Goal: Information Seeking & Learning: Learn about a topic

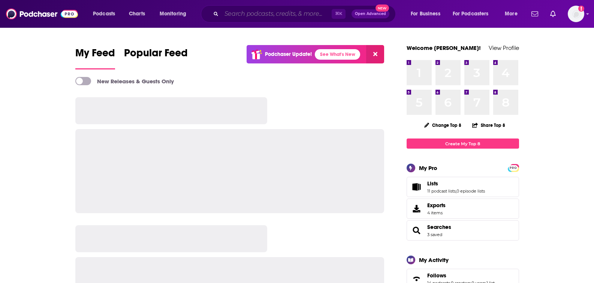
drag, startPoint x: 0, startPoint y: 0, endPoint x: 257, endPoint y: 15, distance: 257.1
click at [257, 15] on input "Search podcasts, credits, & more..." at bounding box center [276, 14] width 110 height 12
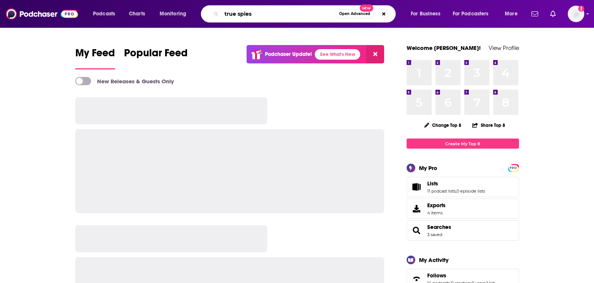
type input "true spies"
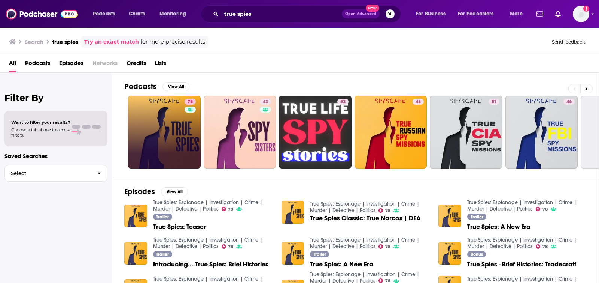
click at [168, 127] on link "78" at bounding box center [164, 132] width 73 height 73
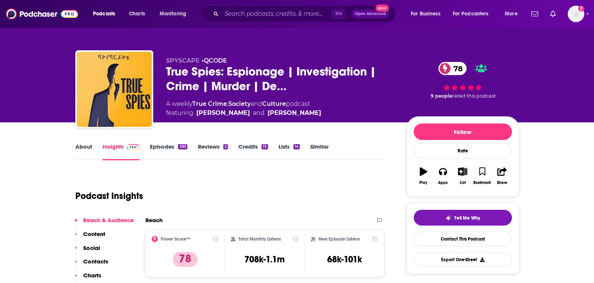
click at [312, 147] on link "Similar" at bounding box center [319, 151] width 18 height 17
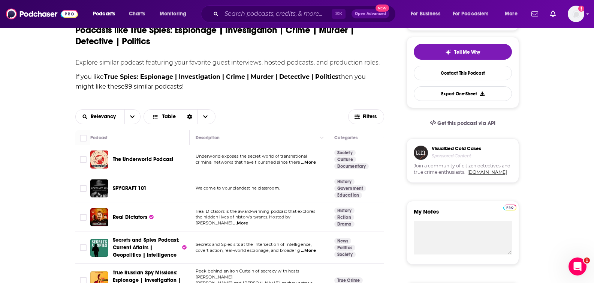
scroll to position [166, 0]
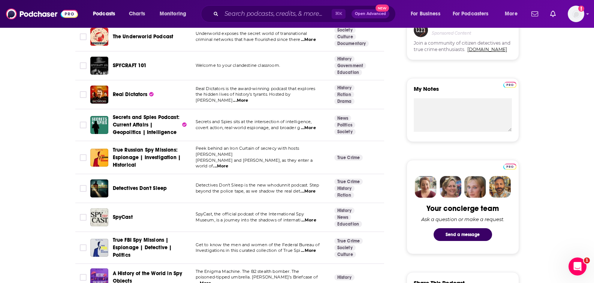
scroll to position [289, 0]
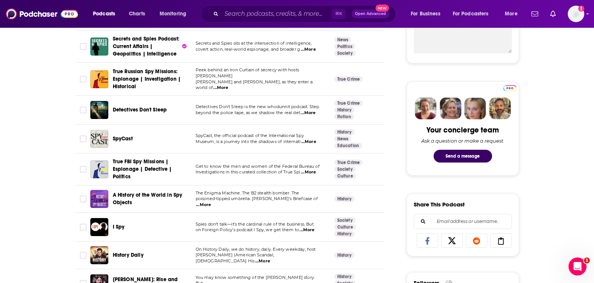
scroll to position [365, 0]
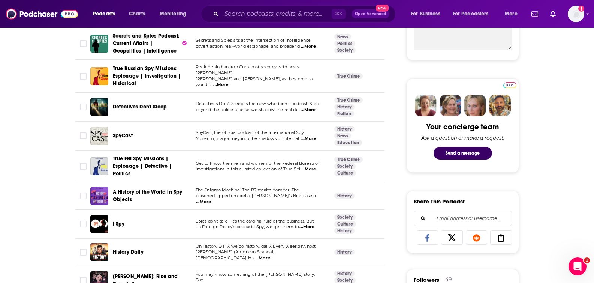
scroll to position [396, 0]
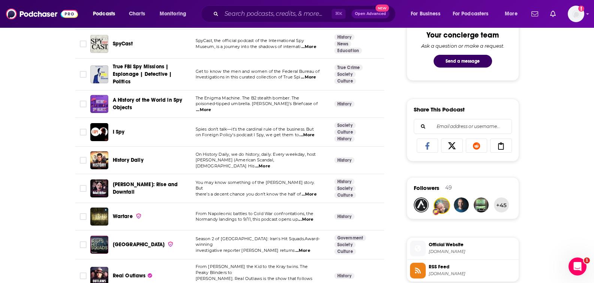
scroll to position [468, 0]
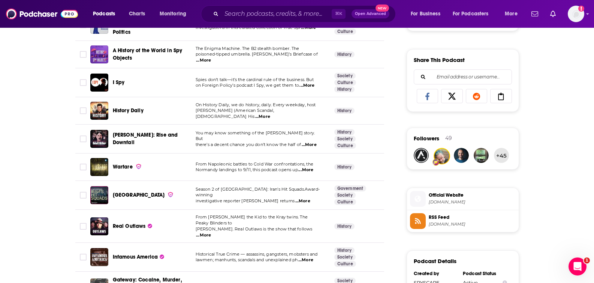
scroll to position [511, 0]
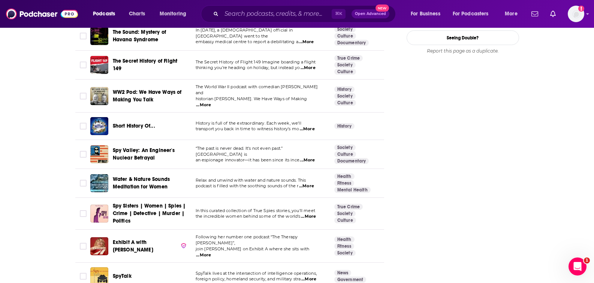
scroll to position [970, 0]
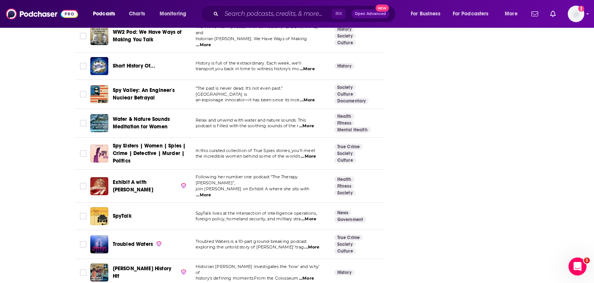
scroll to position [1056, 0]
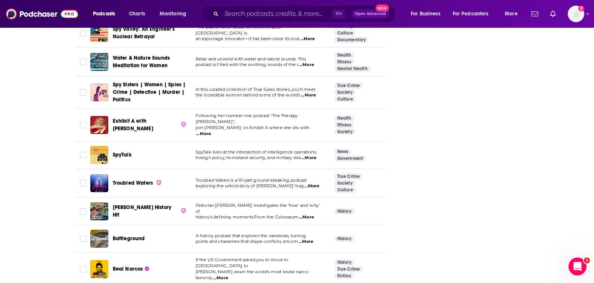
scroll to position [1093, 0]
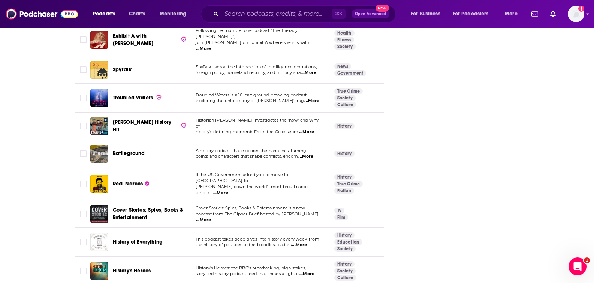
scroll to position [1177, 0]
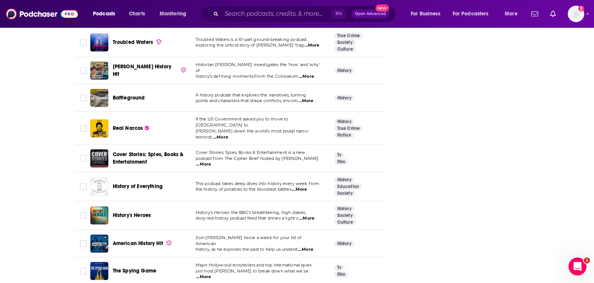
scroll to position [1230, 0]
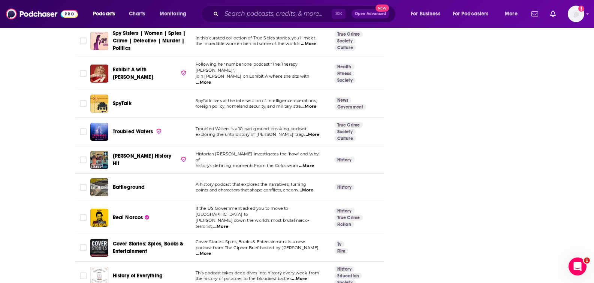
scroll to position [1138, 0]
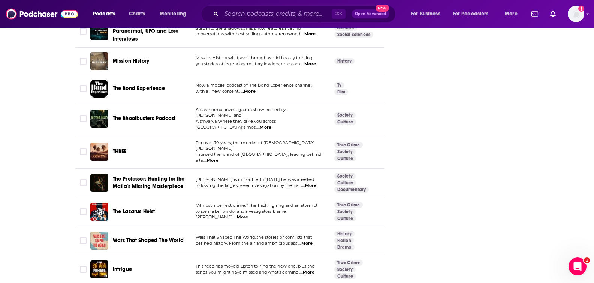
scroll to position [2278, 0]
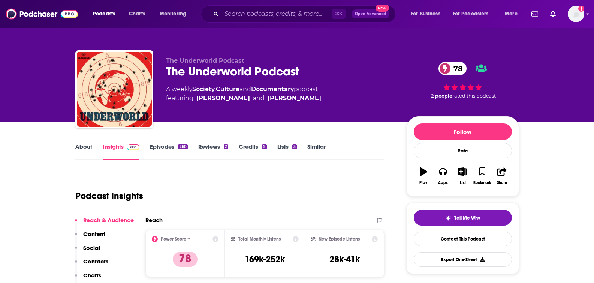
click at [89, 145] on link "About" at bounding box center [83, 151] width 17 height 17
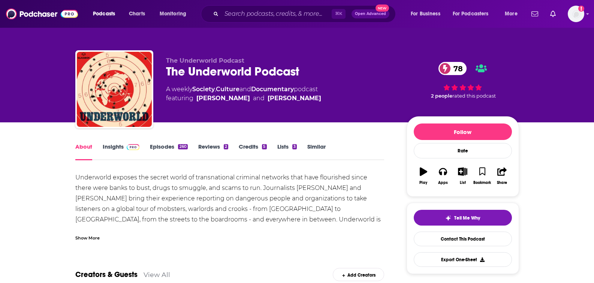
click at [89, 236] on div "Show More" at bounding box center [87, 236] width 24 height 7
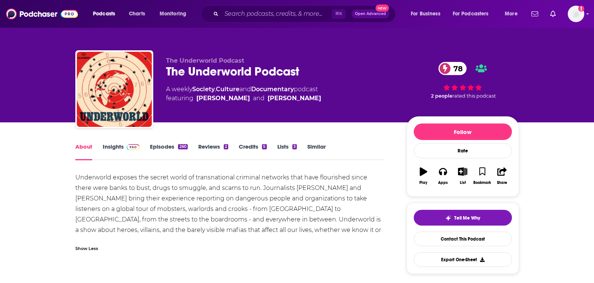
click at [109, 148] on link "Insights" at bounding box center [121, 151] width 37 height 17
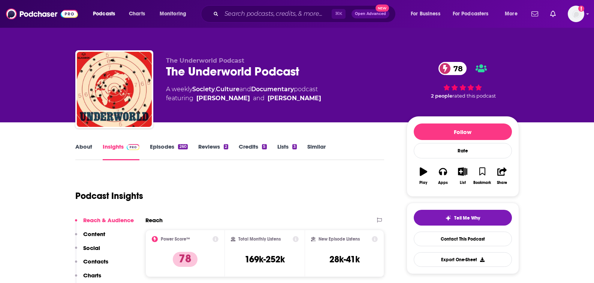
click at [94, 264] on p "Contacts" at bounding box center [95, 260] width 25 height 7
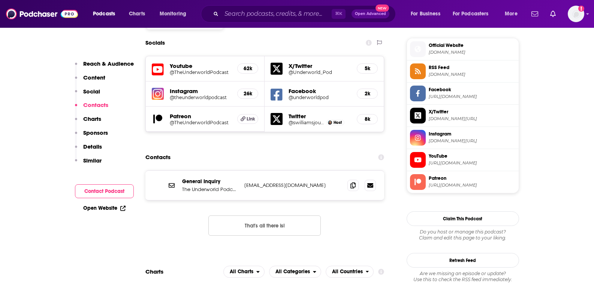
scroll to position [668, 0]
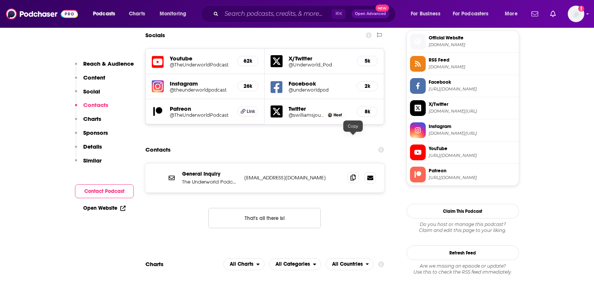
click at [353, 174] on icon at bounding box center [352, 177] width 5 height 6
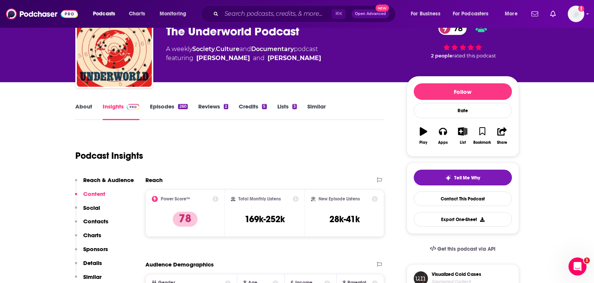
scroll to position [0, 0]
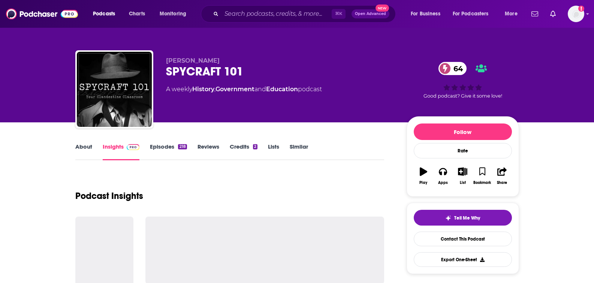
click at [87, 150] on link "About" at bounding box center [83, 151] width 17 height 17
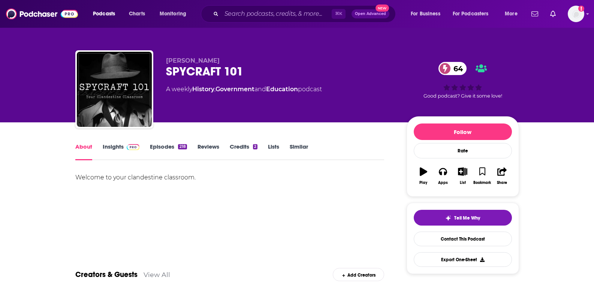
click at [115, 149] on link "Insights" at bounding box center [121, 151] width 37 height 17
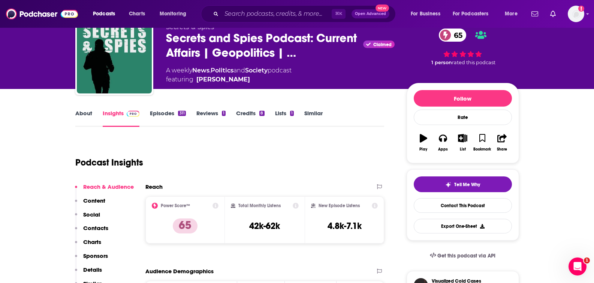
scroll to position [45, 0]
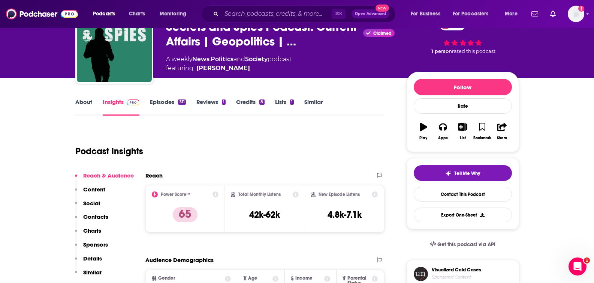
click at [83, 105] on link "About" at bounding box center [83, 106] width 17 height 17
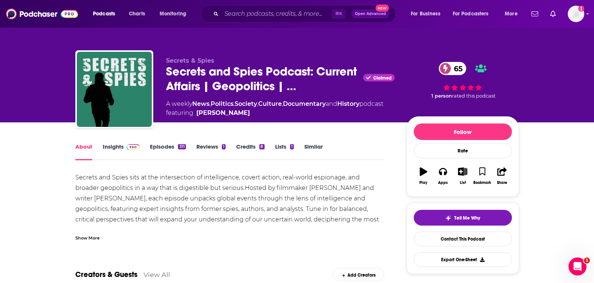
click at [87, 235] on div "Show More" at bounding box center [87, 236] width 24 height 7
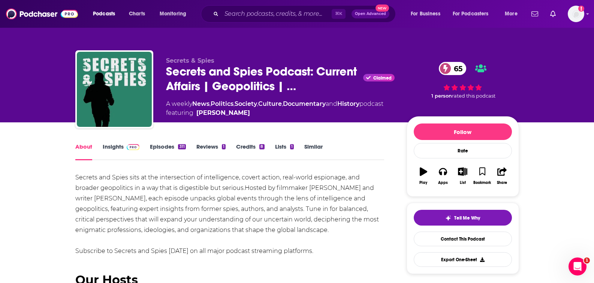
click at [111, 148] on link "Insights" at bounding box center [121, 151] width 37 height 17
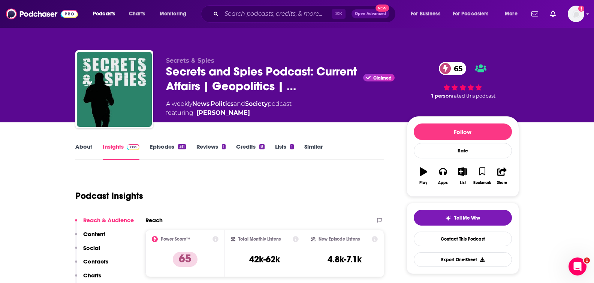
click at [99, 262] on p "Contacts" at bounding box center [95, 260] width 25 height 7
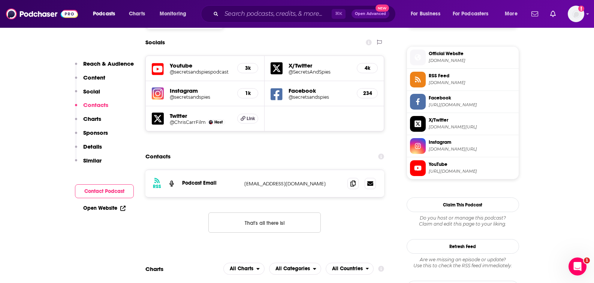
scroll to position [659, 0]
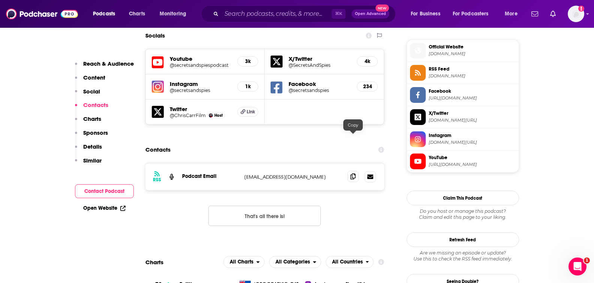
click at [352, 173] on icon at bounding box center [352, 176] width 5 height 6
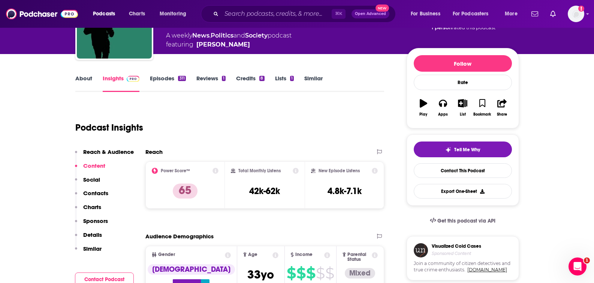
scroll to position [0, 0]
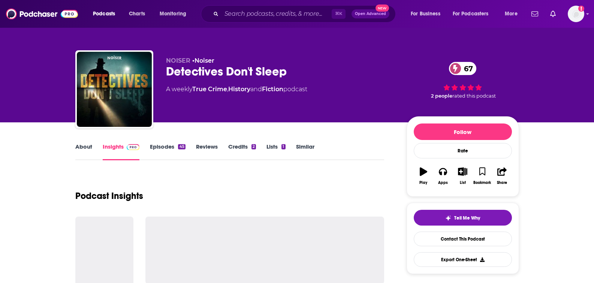
click at [80, 148] on link "About" at bounding box center [83, 151] width 17 height 17
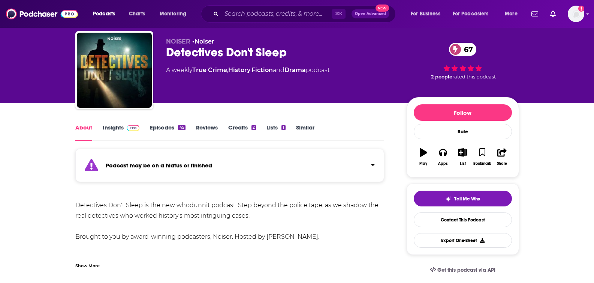
scroll to position [30, 0]
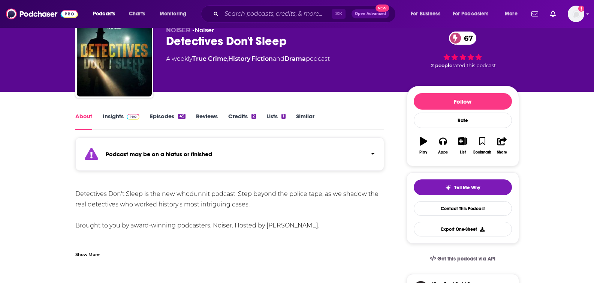
click at [120, 116] on link "Insights" at bounding box center [121, 120] width 37 height 17
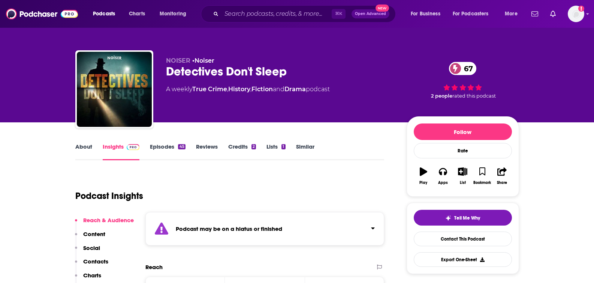
click at [166, 147] on link "Episodes 45" at bounding box center [167, 151] width 35 height 17
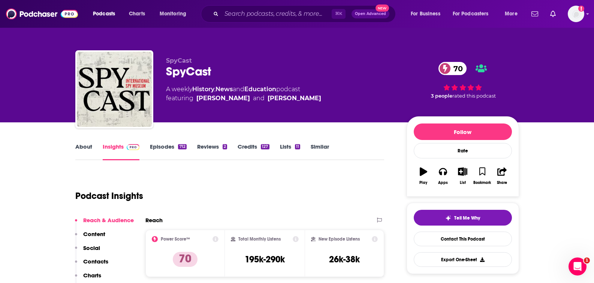
click at [76, 145] on link "About" at bounding box center [83, 151] width 17 height 17
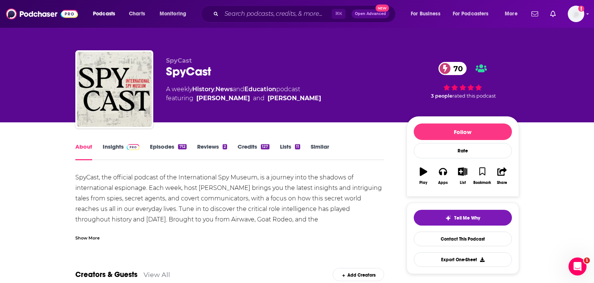
click at [109, 148] on link "Insights" at bounding box center [121, 151] width 37 height 17
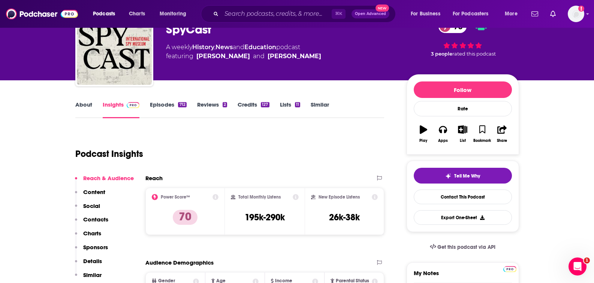
click at [102, 218] on p "Contacts" at bounding box center [95, 218] width 25 height 7
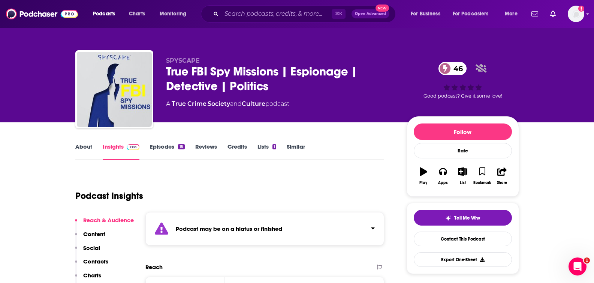
click at [169, 151] on link "Episodes 18" at bounding box center [167, 151] width 34 height 17
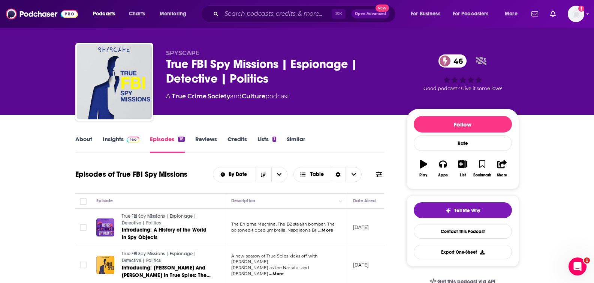
scroll to position [8, 0]
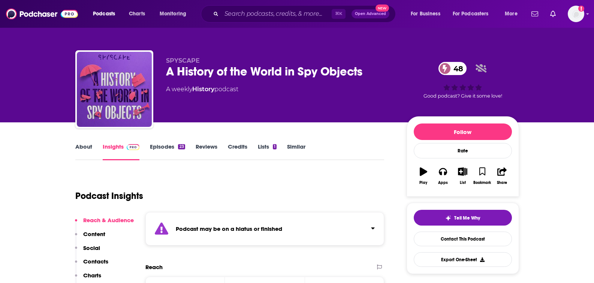
click at [166, 150] on link "Episodes 23" at bounding box center [167, 151] width 35 height 17
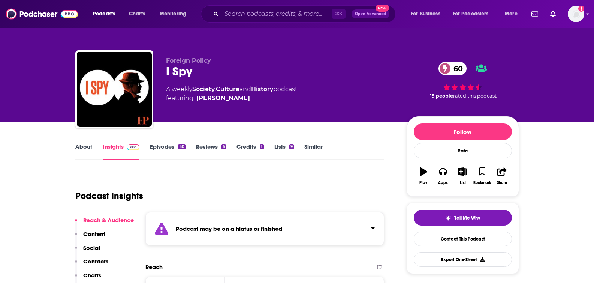
click at [84, 151] on link "About" at bounding box center [83, 151] width 17 height 17
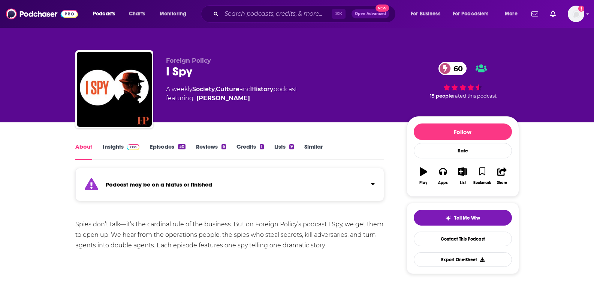
click at [151, 149] on link "Episodes 50" at bounding box center [167, 151] width 35 height 17
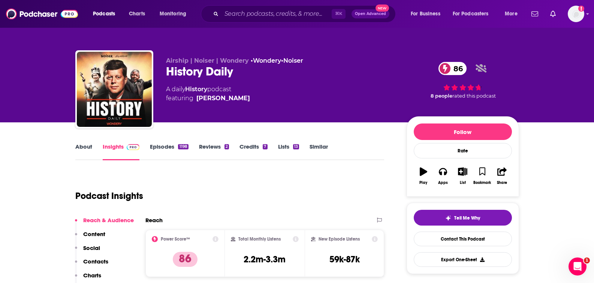
click at [89, 147] on link "About" at bounding box center [83, 151] width 17 height 17
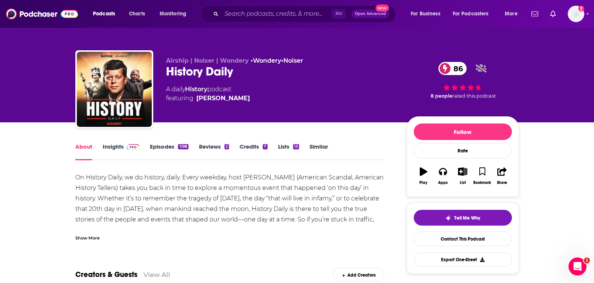
click at [85, 233] on div "Show More" at bounding box center [87, 236] width 24 height 7
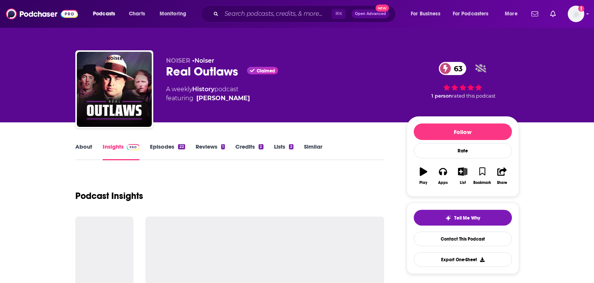
click at [84, 147] on link "About" at bounding box center [83, 151] width 17 height 17
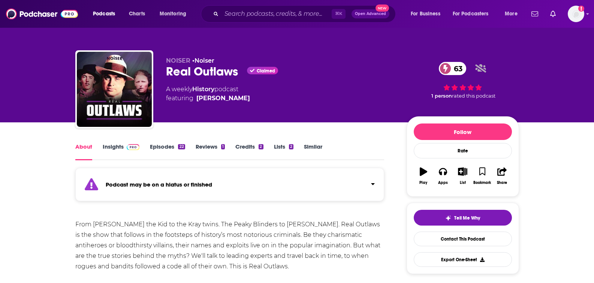
click at [112, 148] on link "Insights" at bounding box center [121, 151] width 37 height 17
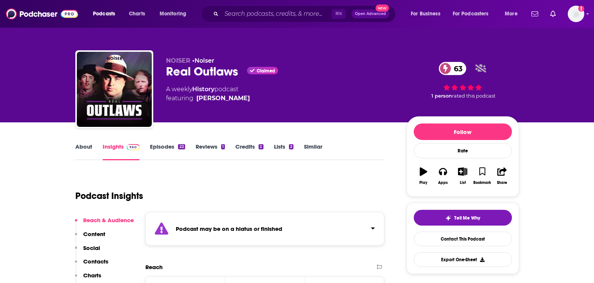
click at [159, 148] on link "Episodes 22" at bounding box center [167, 151] width 35 height 17
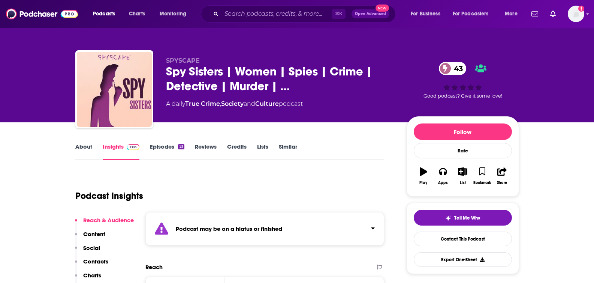
click at [81, 146] on link "About" at bounding box center [83, 151] width 17 height 17
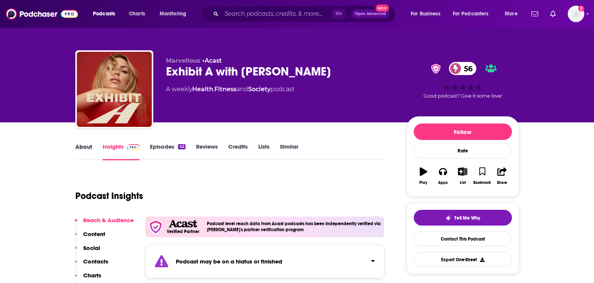
click at [95, 144] on div "About" at bounding box center [88, 151] width 27 height 17
click at [85, 149] on link "About" at bounding box center [83, 151] width 17 height 17
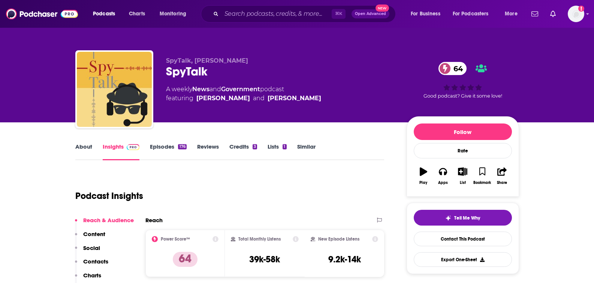
click at [83, 148] on link "About" at bounding box center [83, 151] width 17 height 17
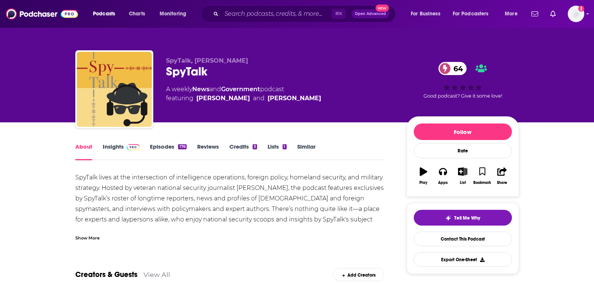
click at [84, 237] on div "Show More" at bounding box center [87, 236] width 24 height 7
click at [105, 151] on link "Insights" at bounding box center [121, 151] width 37 height 17
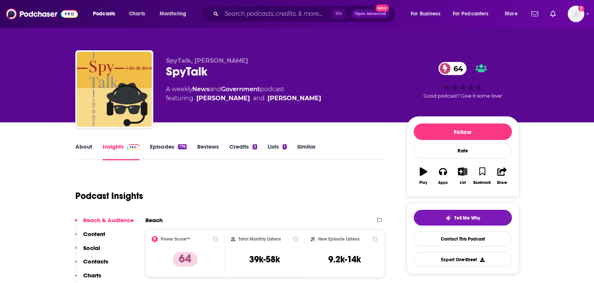
click at [94, 265] on button "Contacts" at bounding box center [91, 264] width 33 height 14
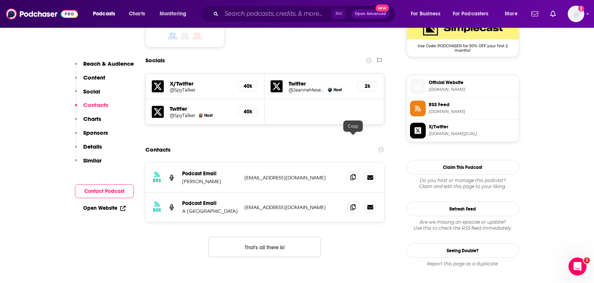
click at [354, 171] on span at bounding box center [352, 176] width 11 height 11
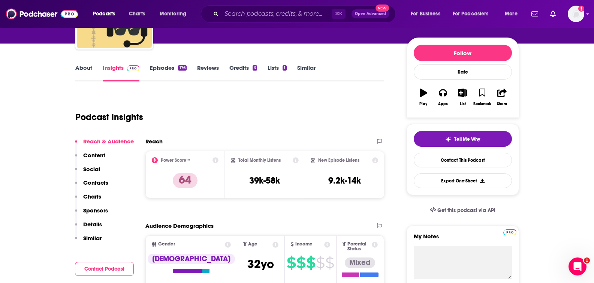
click at [102, 181] on p "Contacts" at bounding box center [95, 182] width 25 height 7
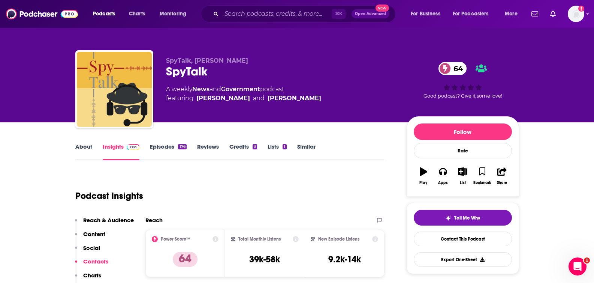
click at [86, 150] on link "About" at bounding box center [83, 151] width 17 height 17
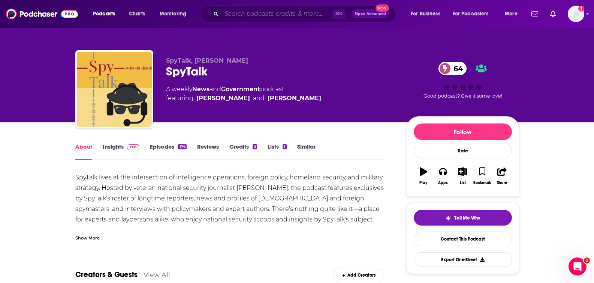
click at [268, 15] on input "Search podcasts, credits, & more..." at bounding box center [276, 14] width 110 height 12
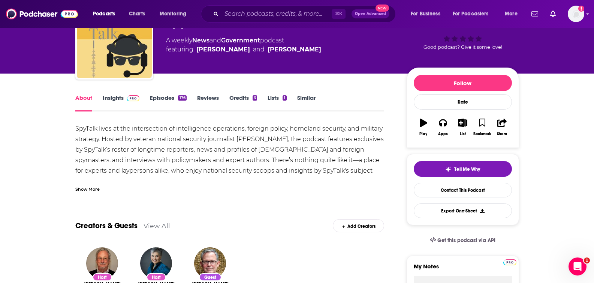
scroll to position [56, 0]
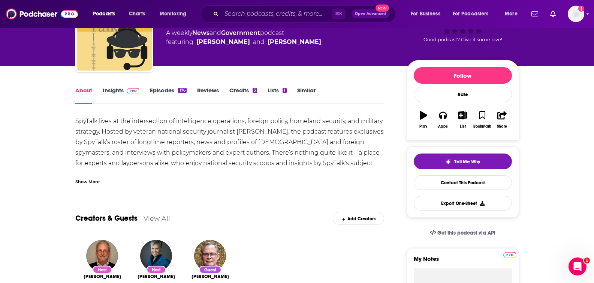
click at [88, 182] on div "Show More" at bounding box center [87, 180] width 24 height 7
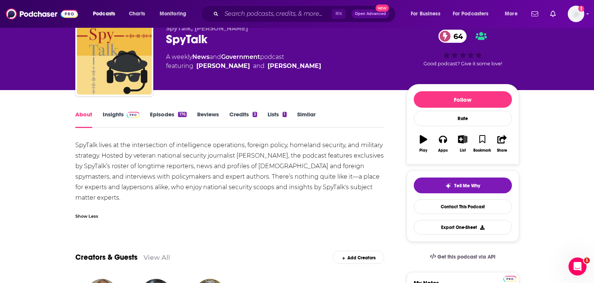
scroll to position [0, 0]
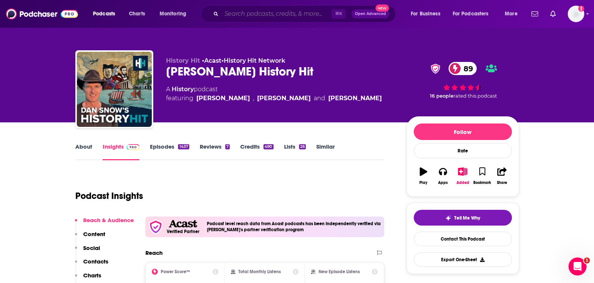
click at [240, 16] on input "Search podcasts, credits, & more..." at bounding box center [276, 14] width 110 height 12
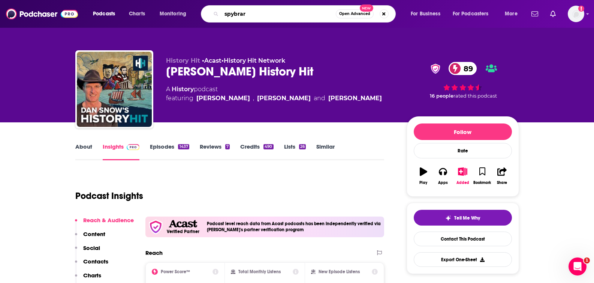
type input "spybrary"
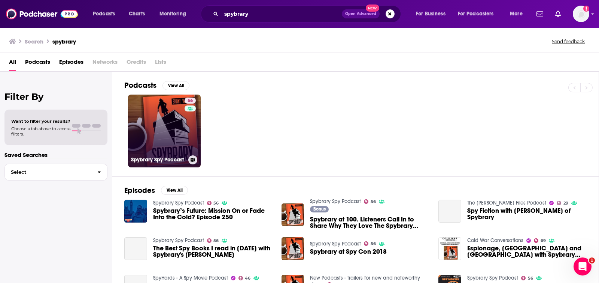
click at [183, 130] on link "56 Spybrary Spy Podcast" at bounding box center [164, 130] width 73 height 73
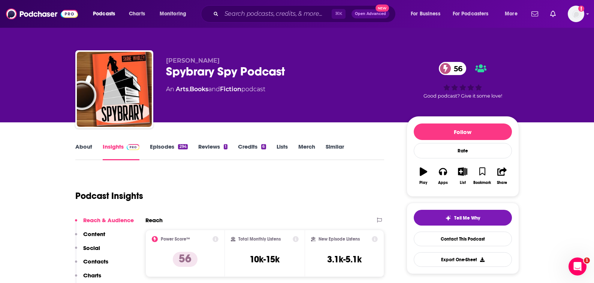
drag, startPoint x: 92, startPoint y: 260, endPoint x: 80, endPoint y: 251, distance: 15.7
click at [92, 260] on p "Contacts" at bounding box center [95, 260] width 25 height 7
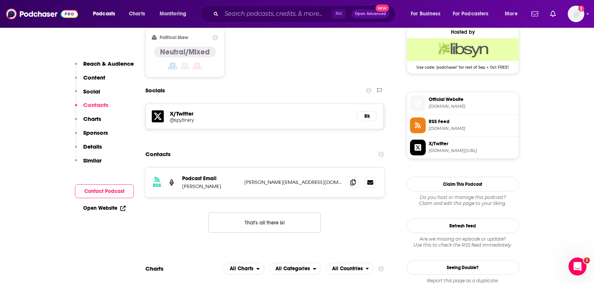
scroll to position [617, 0]
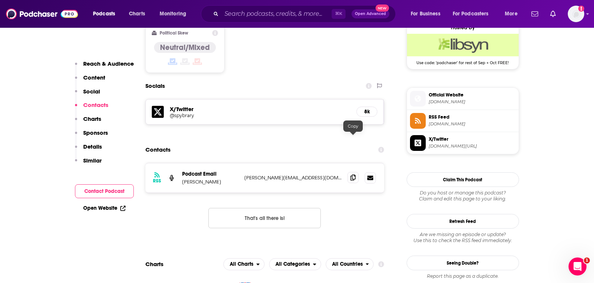
click at [353, 174] on icon at bounding box center [352, 177] width 5 height 6
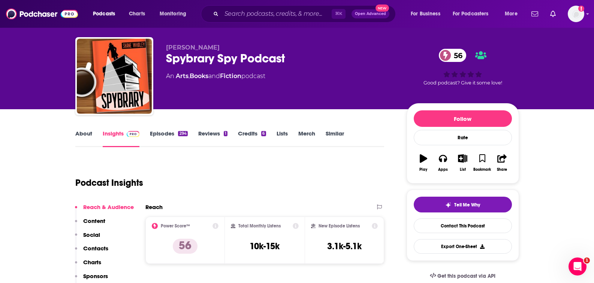
scroll to position [0, 0]
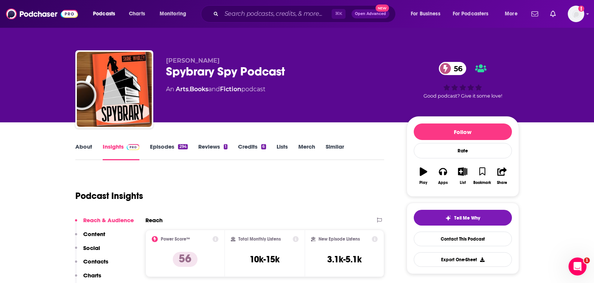
click at [332, 143] on link "Similar" at bounding box center [335, 151] width 18 height 17
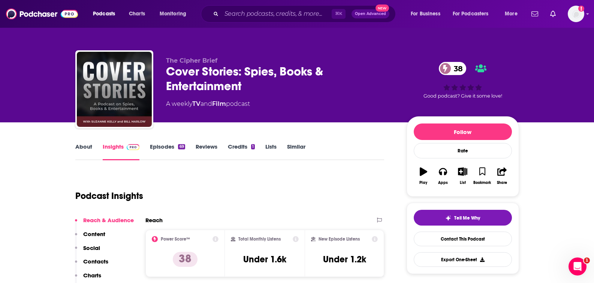
click at [278, 189] on div "Podcast Insights" at bounding box center [226, 191] width 303 height 38
drag, startPoint x: 73, startPoint y: 149, endPoint x: 78, endPoint y: 149, distance: 4.9
click at [84, 145] on link "About" at bounding box center [83, 151] width 17 height 17
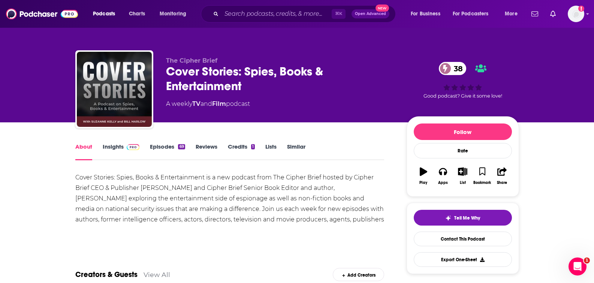
click at [112, 147] on link "Insights" at bounding box center [121, 151] width 37 height 17
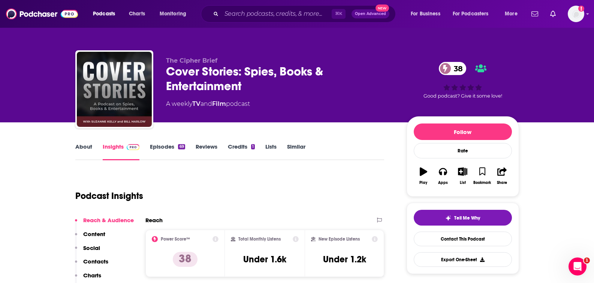
drag, startPoint x: 96, startPoint y: 260, endPoint x: 77, endPoint y: 241, distance: 27.3
click at [96, 260] on p "Contacts" at bounding box center [95, 260] width 25 height 7
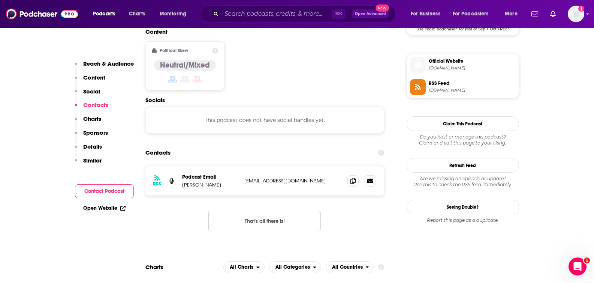
scroll to position [594, 0]
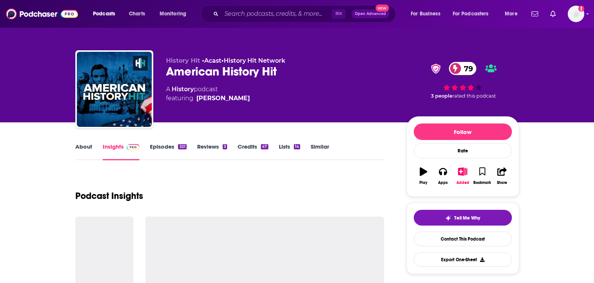
click at [81, 147] on link "About" at bounding box center [83, 151] width 17 height 17
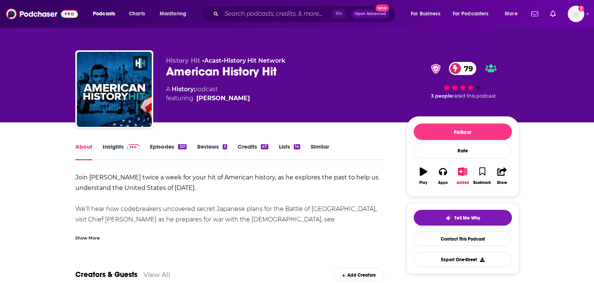
click at [94, 230] on div "Show More" at bounding box center [229, 234] width 309 height 13
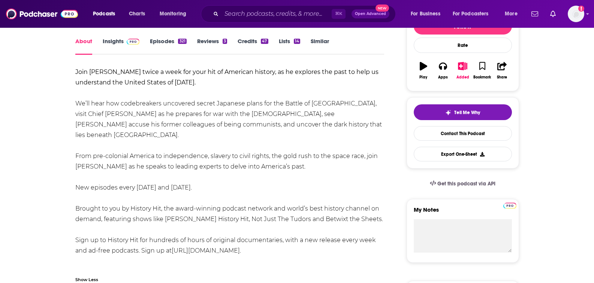
scroll to position [114, 0]
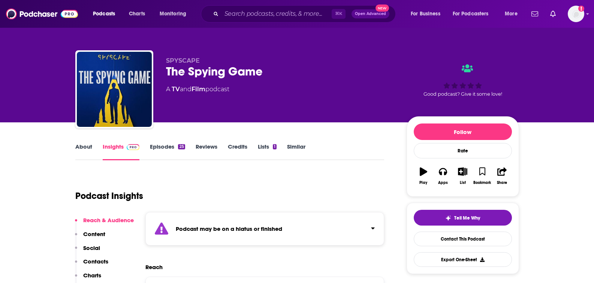
click at [170, 149] on link "Episodes 25" at bounding box center [167, 151] width 35 height 17
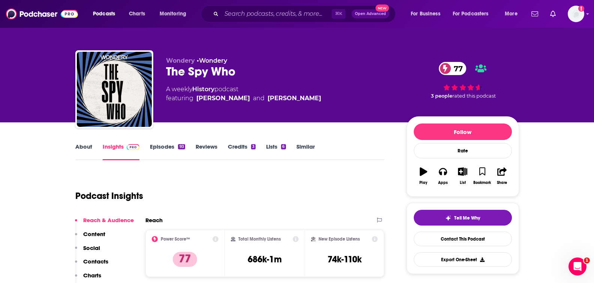
click at [88, 148] on link "About" at bounding box center [83, 151] width 17 height 17
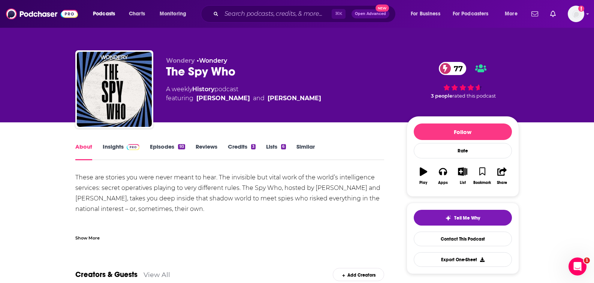
click at [88, 234] on div "Show More" at bounding box center [87, 236] width 24 height 7
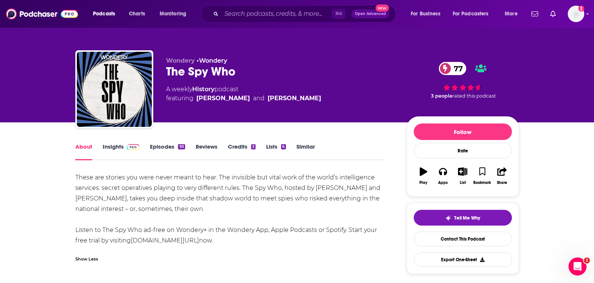
click at [123, 145] on link "Insights" at bounding box center [121, 151] width 37 height 17
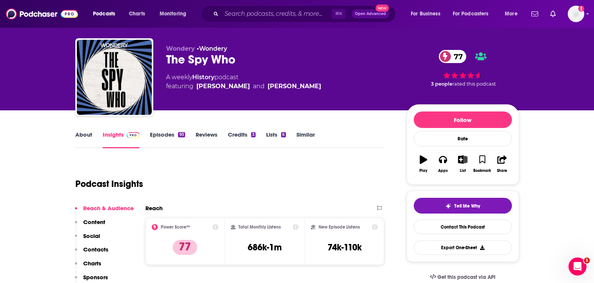
click at [98, 248] on p "Contacts" at bounding box center [95, 248] width 25 height 7
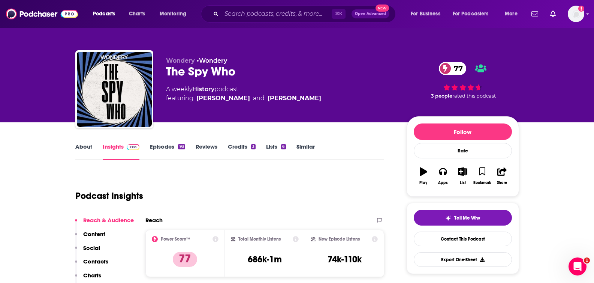
click at [94, 262] on p "Contacts" at bounding box center [95, 260] width 25 height 7
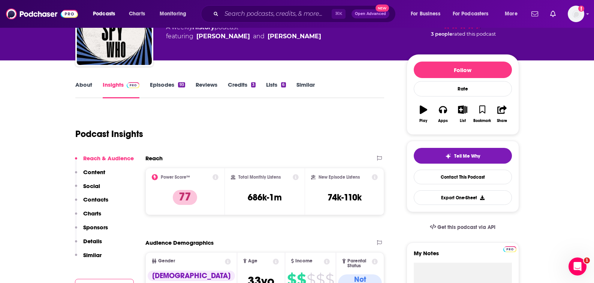
click at [93, 255] on p "Similar" at bounding box center [92, 254] width 18 height 7
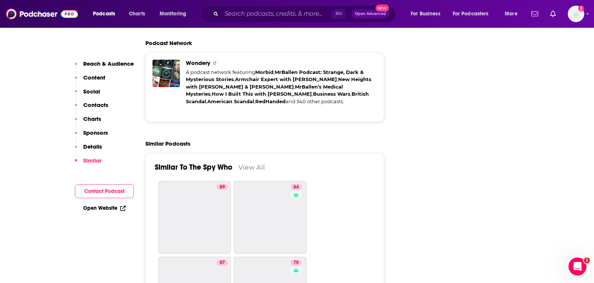
scroll to position [1573, 0]
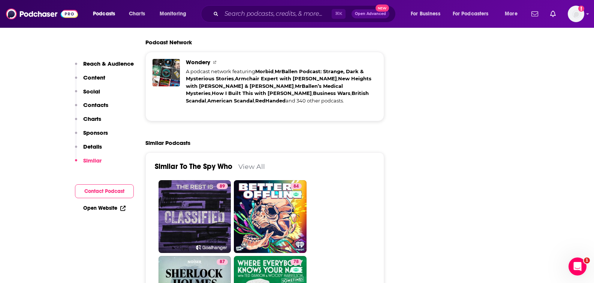
drag, startPoint x: 254, startPoint y: 132, endPoint x: 503, endPoint y: 7, distance: 278.0
click at [254, 162] on link "View All" at bounding box center [251, 166] width 27 height 8
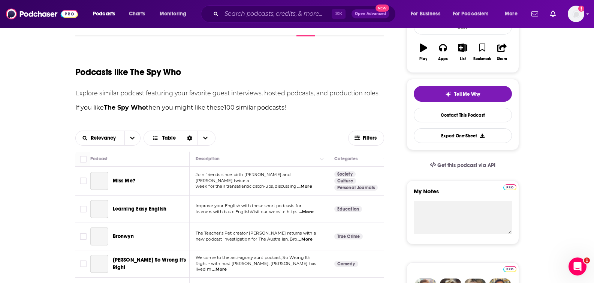
scroll to position [186, 0]
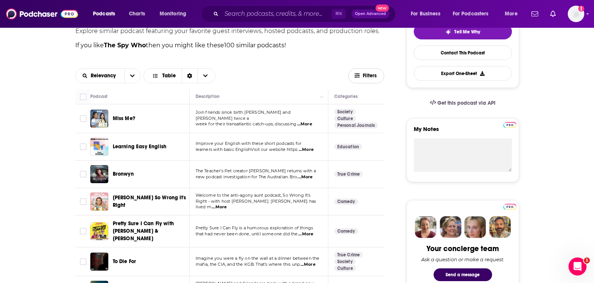
drag, startPoint x: 369, startPoint y: 73, endPoint x: 365, endPoint y: 77, distance: 5.3
click at [369, 73] on span "Filters" at bounding box center [370, 75] width 15 height 5
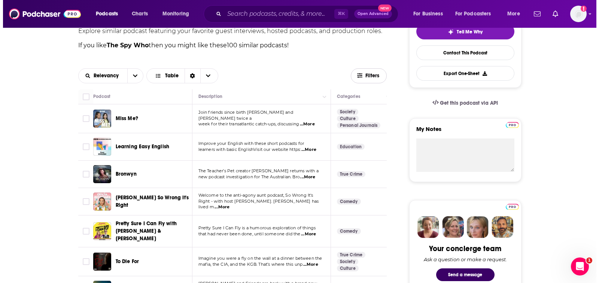
scroll to position [0, 0]
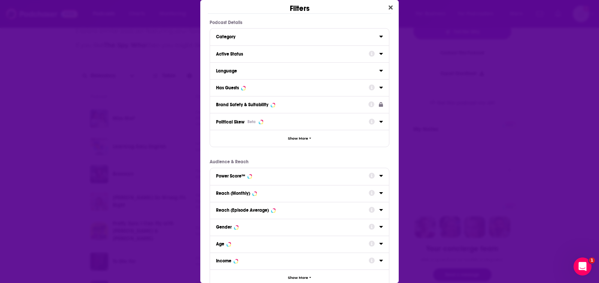
click at [253, 88] on div "Has Guests" at bounding box center [290, 87] width 148 height 5
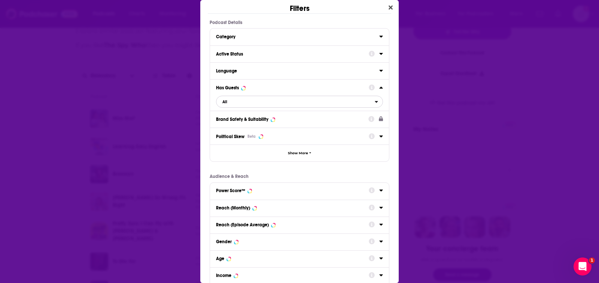
click at [235, 101] on span "All" at bounding box center [296, 102] width 158 height 10
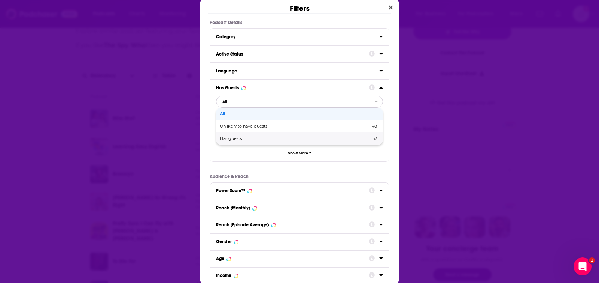
click at [241, 138] on span "Has guests" at bounding box center [263, 138] width 87 height 4
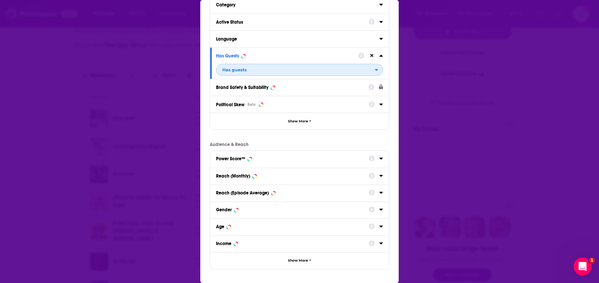
scroll to position [62, 0]
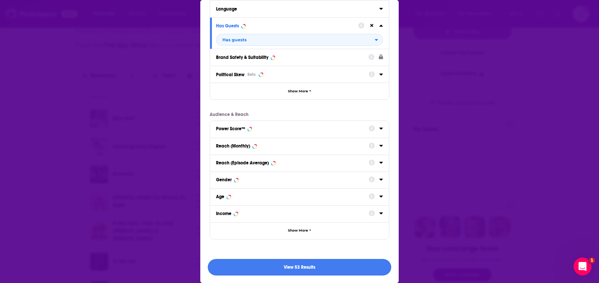
click at [312, 270] on button "View 53 Results" at bounding box center [300, 267] width 184 height 17
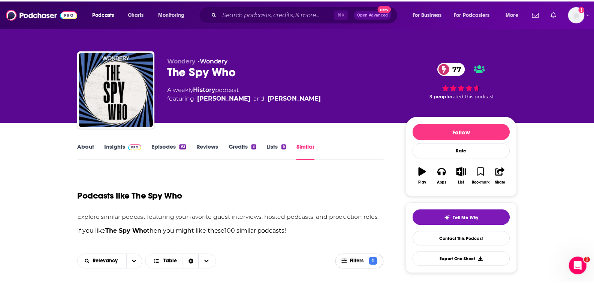
scroll to position [186, 0]
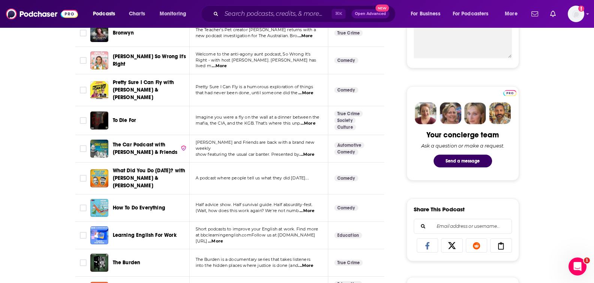
scroll to position [0, 0]
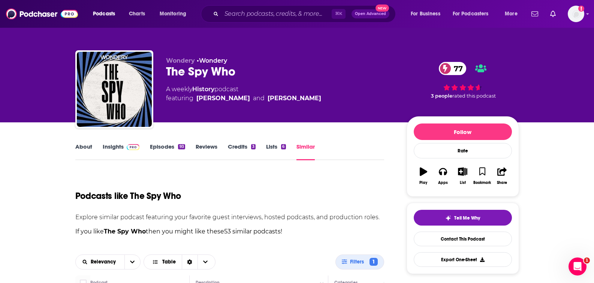
drag, startPoint x: 61, startPoint y: 176, endPoint x: 158, endPoint y: 174, distance: 97.4
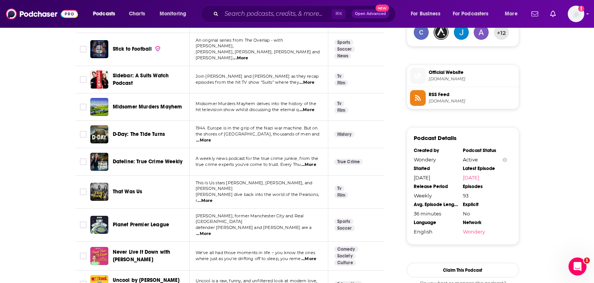
scroll to position [684, 0]
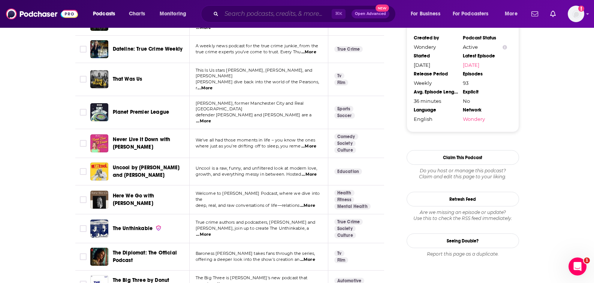
click at [241, 9] on input "Search podcasts, credits, & more..." at bounding box center [276, 14] width 110 height 12
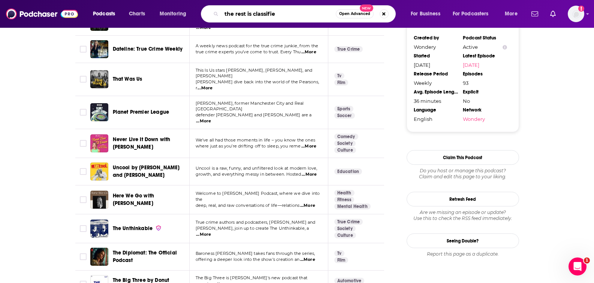
type input "the rest is classified"
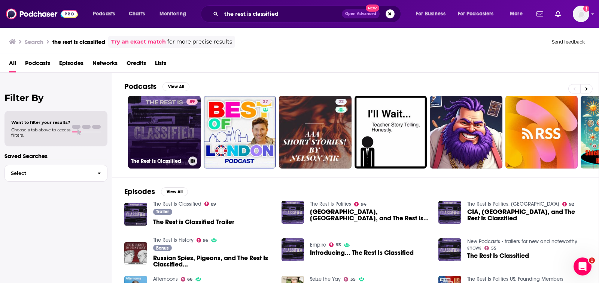
click at [179, 140] on link "89 The Rest Is Classified" at bounding box center [164, 132] width 73 height 73
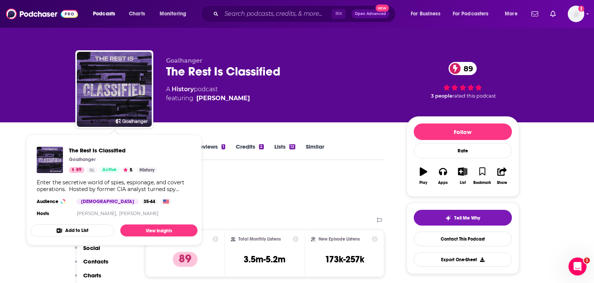
drag, startPoint x: 316, startPoint y: 172, endPoint x: 306, endPoint y: 172, distance: 10.5
click at [316, 172] on div "Podcast Insights" at bounding box center [226, 191] width 303 height 38
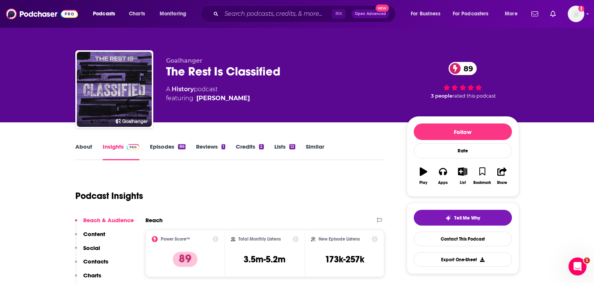
click at [89, 144] on link "About" at bounding box center [83, 151] width 17 height 17
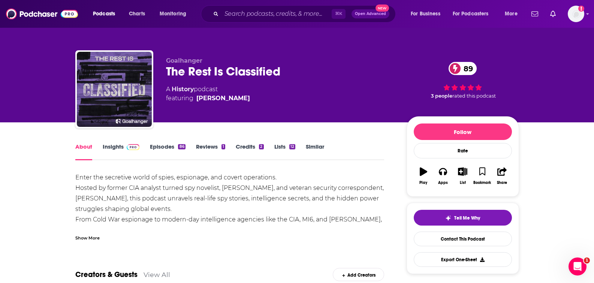
click at [120, 147] on link "Insights" at bounding box center [121, 151] width 37 height 17
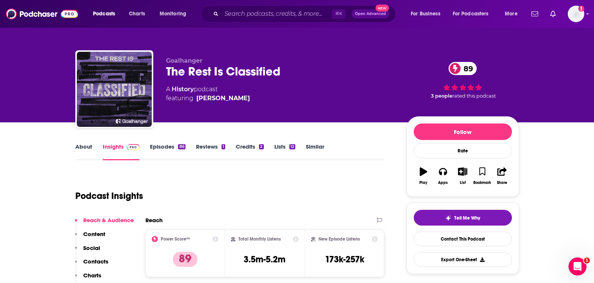
click at [94, 260] on p "Contacts" at bounding box center [95, 260] width 25 height 7
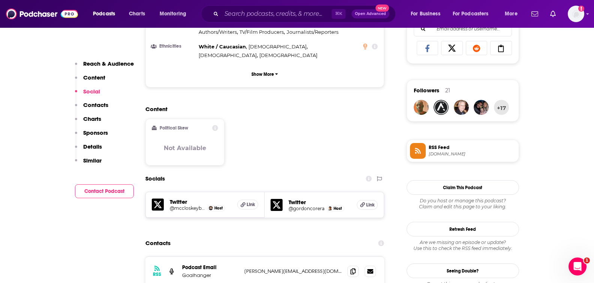
scroll to position [536, 0]
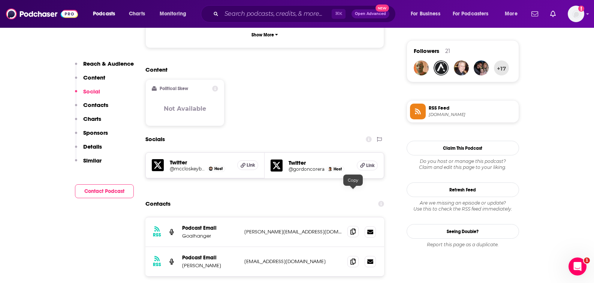
click at [353, 228] on icon at bounding box center [352, 231] width 5 height 6
click at [354, 258] on icon at bounding box center [352, 261] width 5 height 6
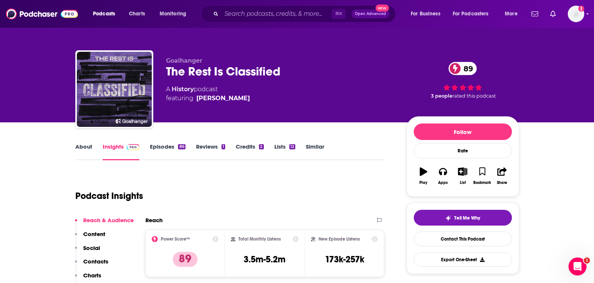
click at [309, 147] on link "Similar" at bounding box center [315, 151] width 18 height 17
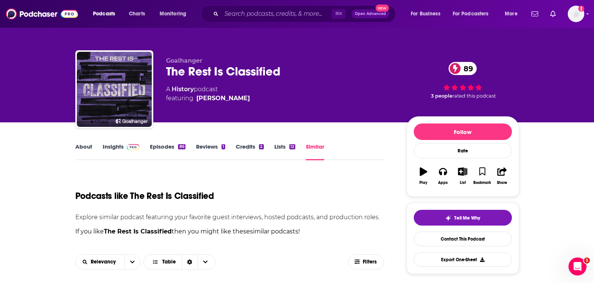
drag, startPoint x: 309, startPoint y: 147, endPoint x: 320, endPoint y: 148, distance: 10.6
click at [320, 147] on link "Similar" at bounding box center [315, 151] width 18 height 17
click at [277, 16] on input "Search podcasts, credits, & more..." at bounding box center [276, 14] width 110 height 12
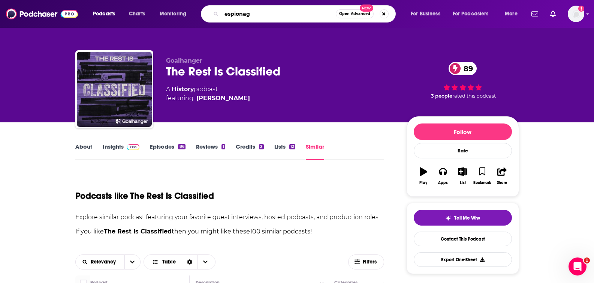
type input "espionage"
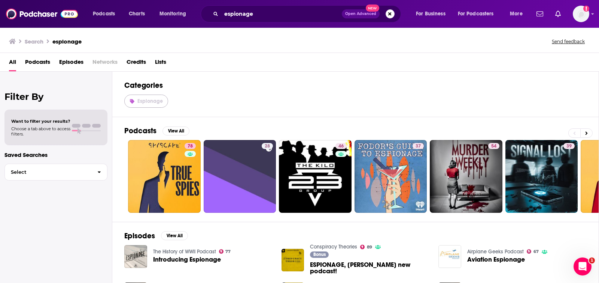
click at [152, 100] on span "Espionage" at bounding box center [150, 101] width 25 height 6
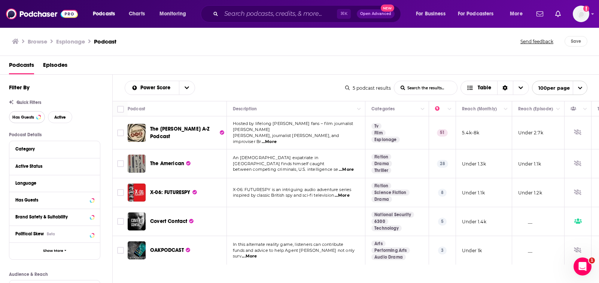
drag, startPoint x: 24, startPoint y: 115, endPoint x: 103, endPoint y: 77, distance: 87.5
click at [25, 115] on span "Has Guests" at bounding box center [23, 117] width 22 height 4
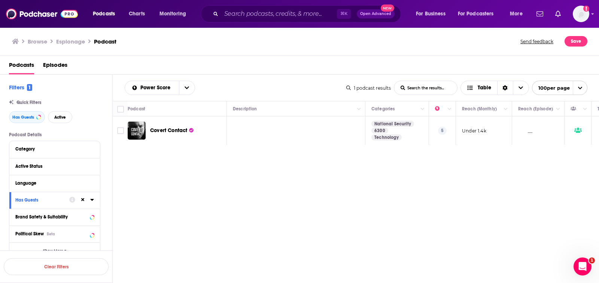
click at [89, 116] on div "Has Guests Active" at bounding box center [60, 117] width 103 height 12
click at [60, 118] on span "Active" at bounding box center [60, 117] width 12 height 4
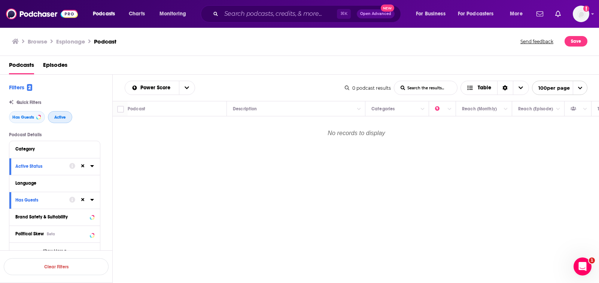
click at [61, 117] on span "Active" at bounding box center [60, 117] width 12 height 4
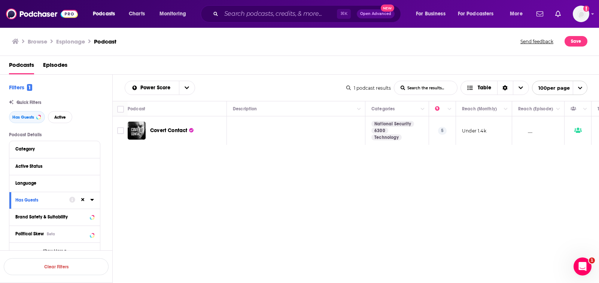
click at [172, 132] on span "Covert Contact" at bounding box center [168, 130] width 37 height 6
